Goal: Navigation & Orientation: Find specific page/section

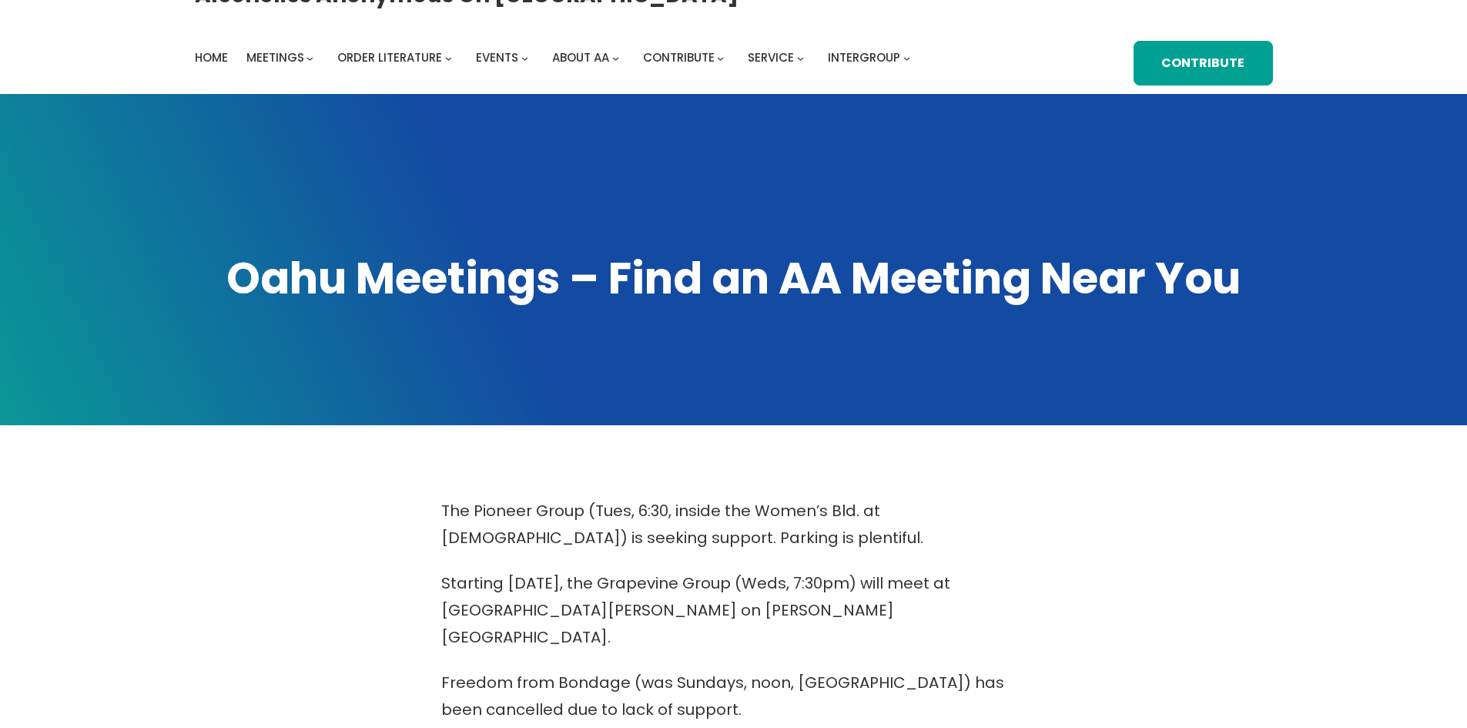
scroll to position [6, 0]
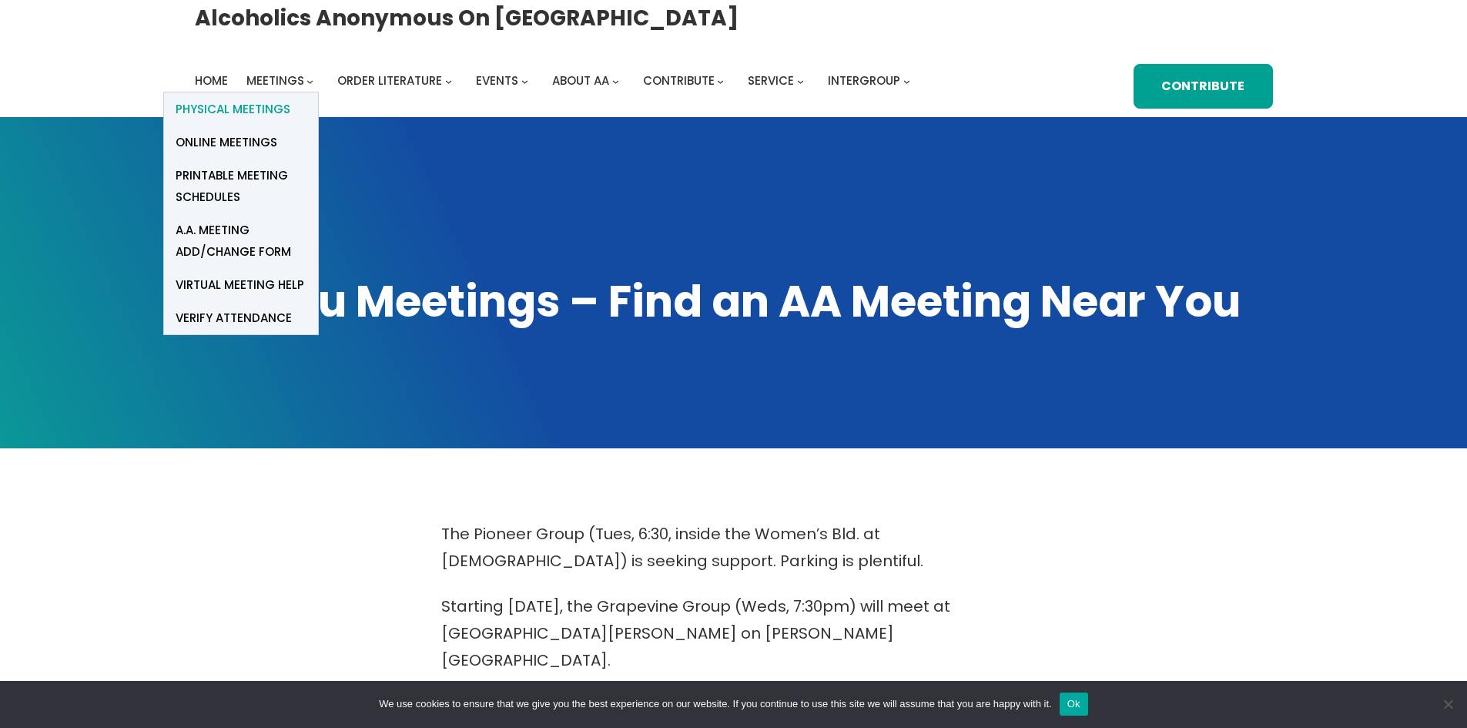
click at [290, 99] on span "Physical Meetings" at bounding box center [233, 110] width 115 height 22
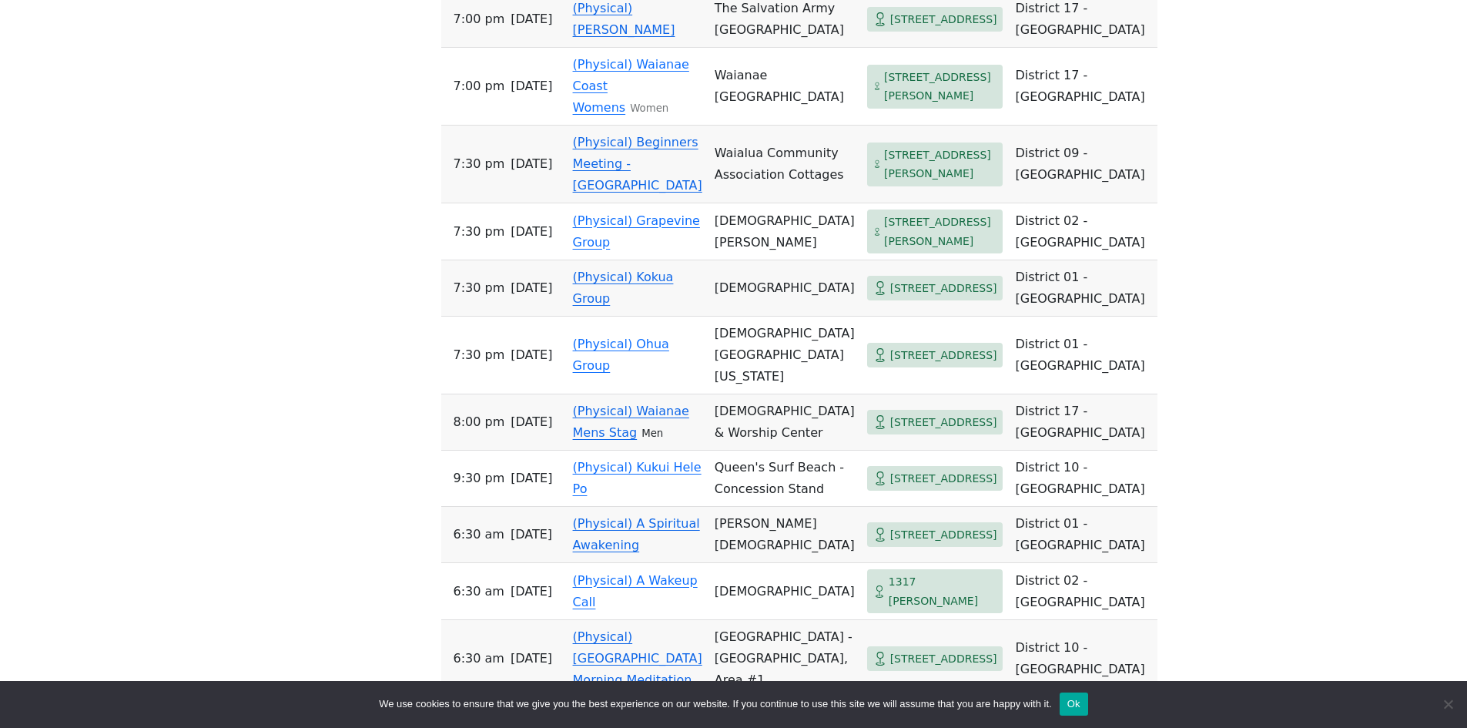
scroll to position [1771, 0]
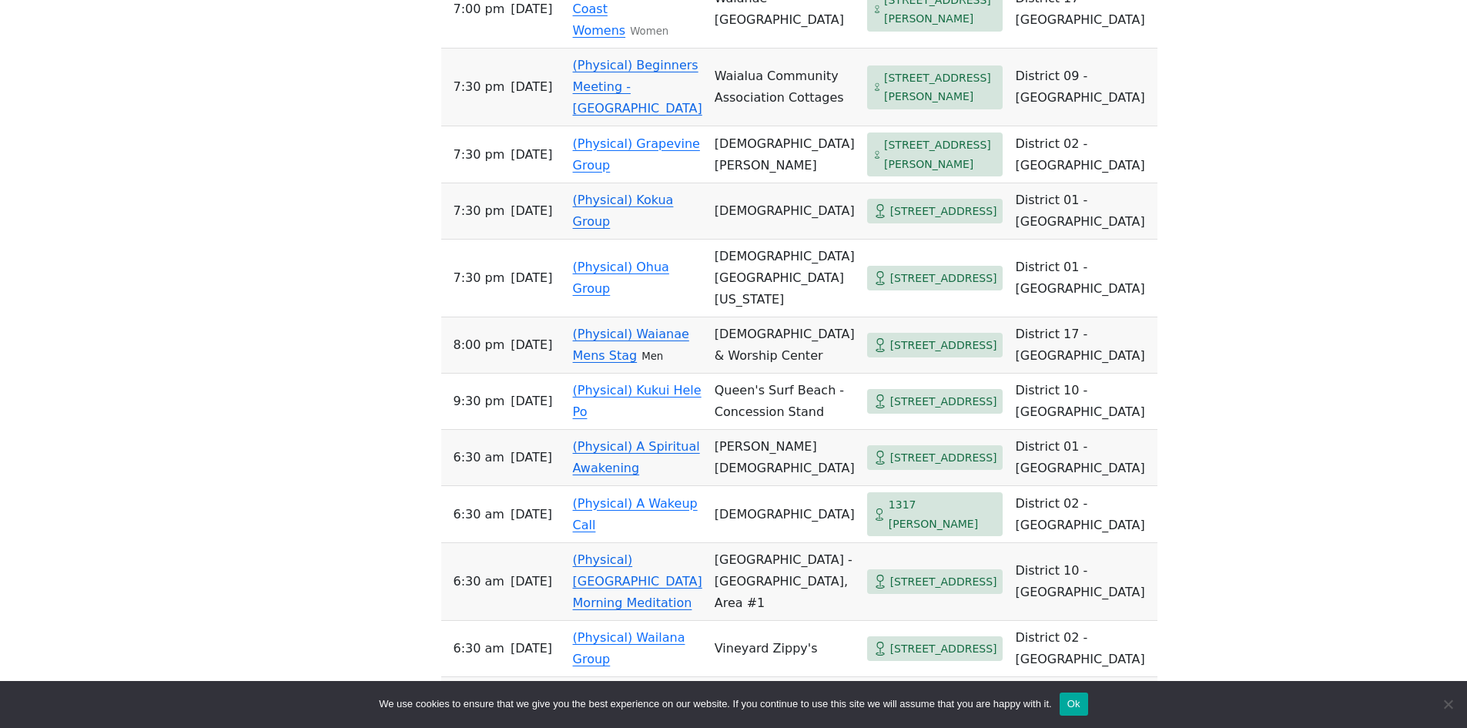
click at [600, 363] on link "(Physical) Waianae Mens Stag" at bounding box center [631, 345] width 116 height 36
